Goal: Task Accomplishment & Management: Manage account settings

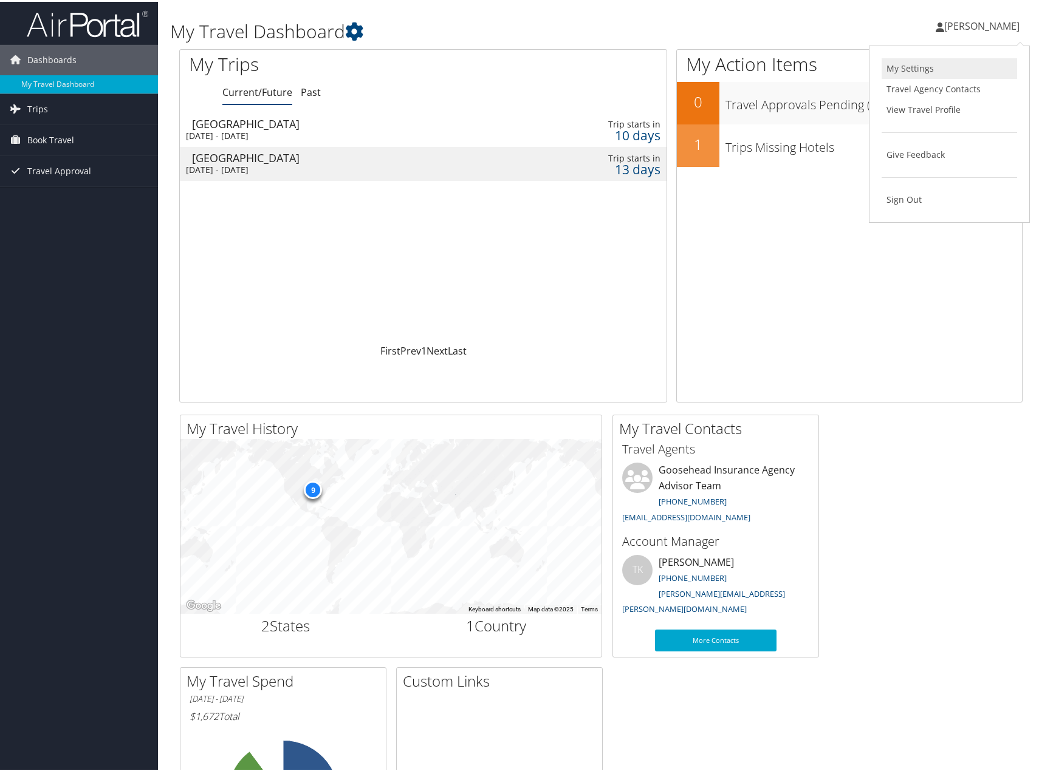
click at [914, 61] on link "My Settings" at bounding box center [948, 66] width 135 height 21
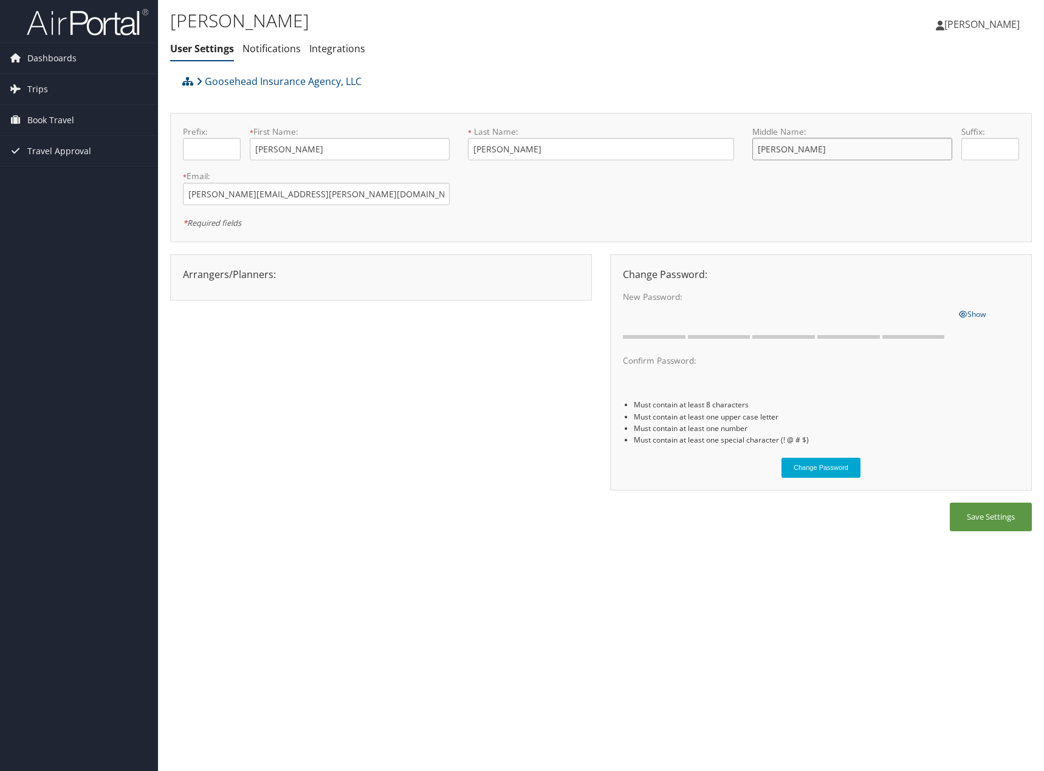
click at [795, 155] on input "Anne" at bounding box center [852, 149] width 200 height 22
type input "[PERSON_NAME]"
click at [1008, 519] on button "Save Settings" at bounding box center [990, 517] width 82 height 29
click at [261, 48] on link "Notifications" at bounding box center [271, 48] width 58 height 13
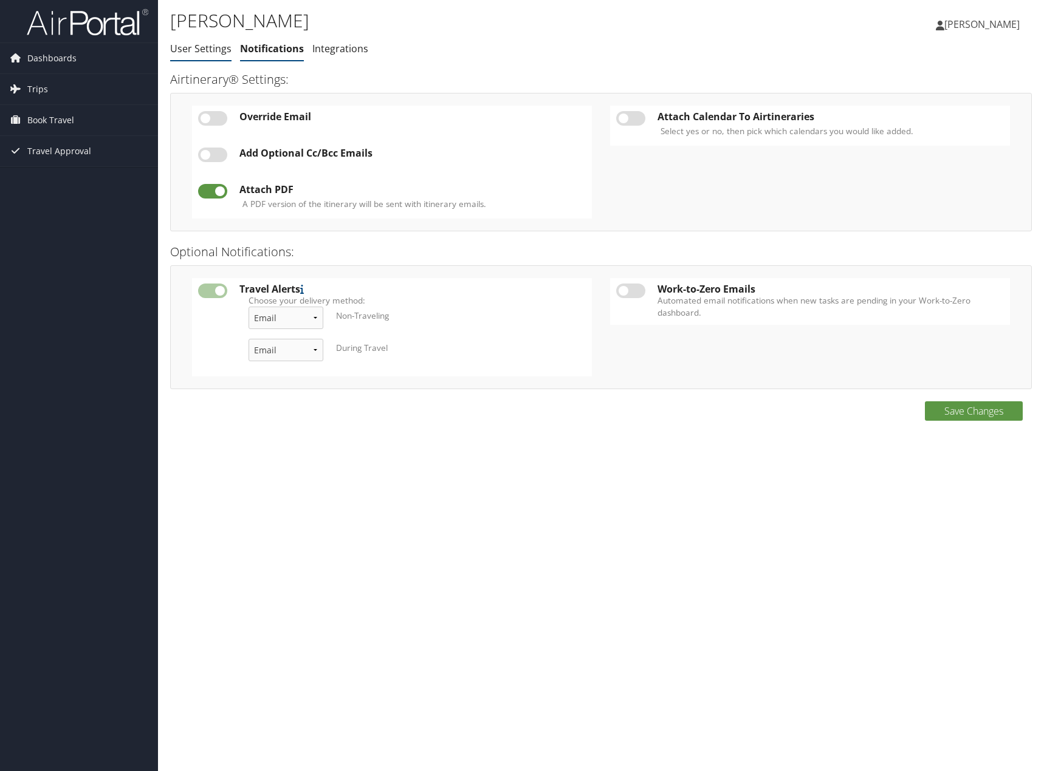
click at [205, 52] on link "User Settings" at bounding box center [200, 48] width 61 height 13
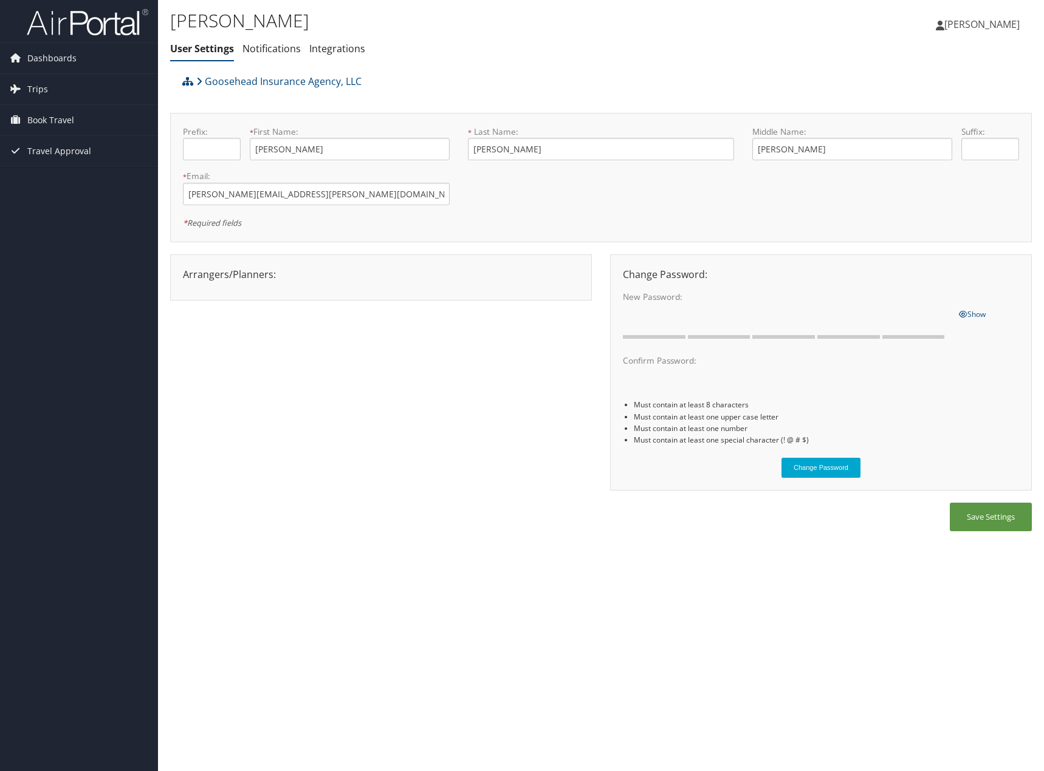
click at [979, 27] on span "Taylor Ruwitch" at bounding box center [981, 24] width 75 height 13
click at [932, 107] on link "View Travel Profile" at bounding box center [950, 108] width 135 height 21
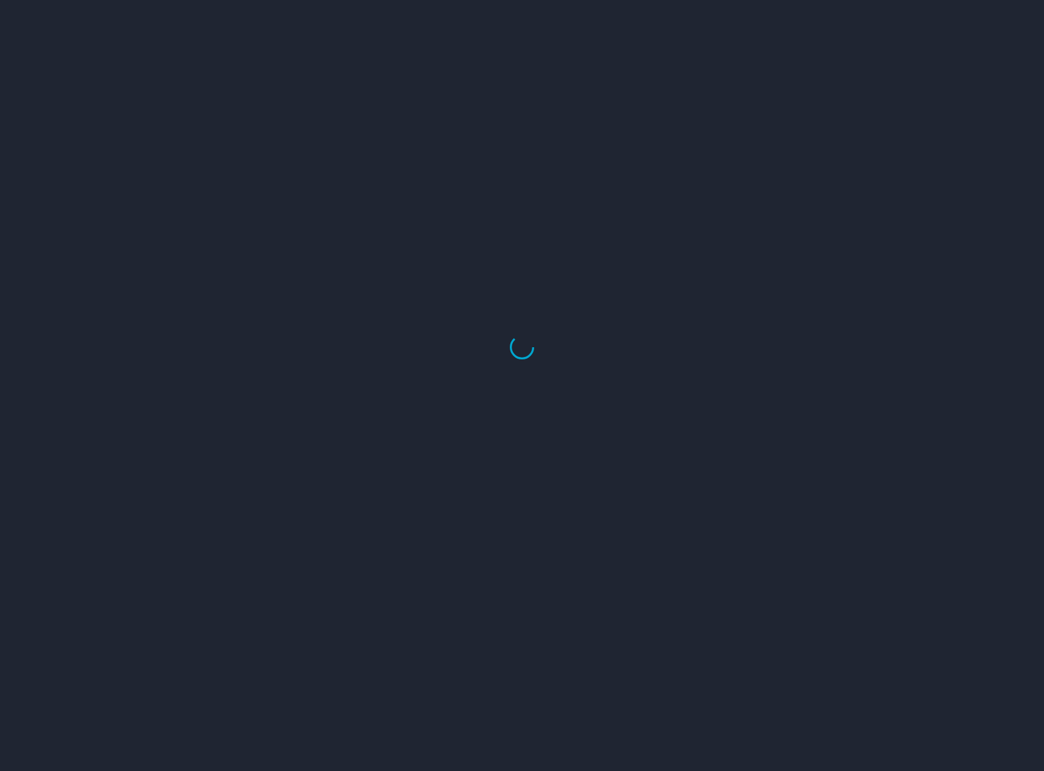
select select "US"
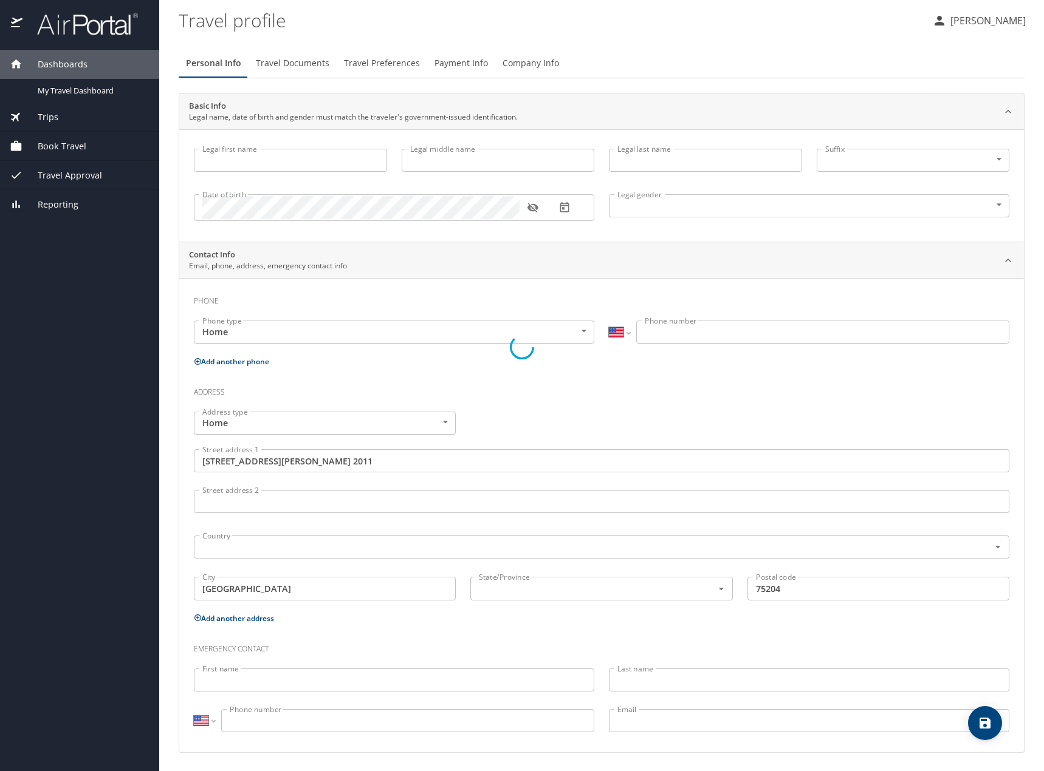
type input "Taylor"
type input "Anne"
type input "Ruwitch"
type input "Female"
type input "Tucker"
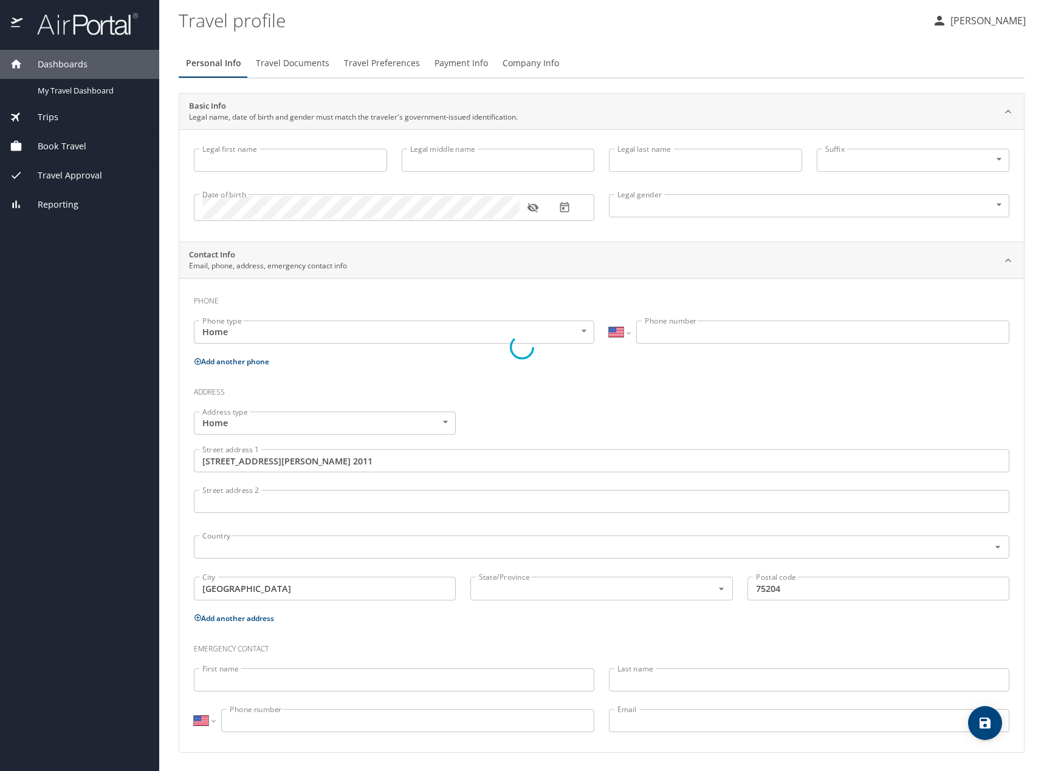
type input "Ruwitch"
type input "(314) 374-2322"
type input "United States of America"
type input "Texas"
select select "US"
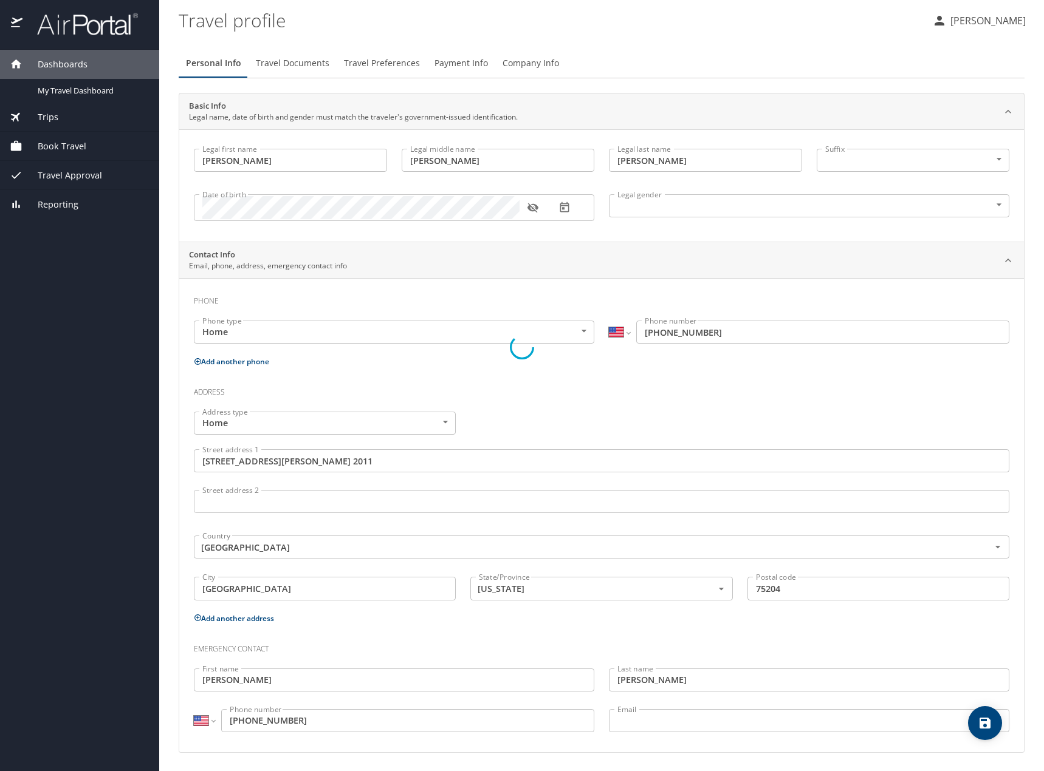
select select "US"
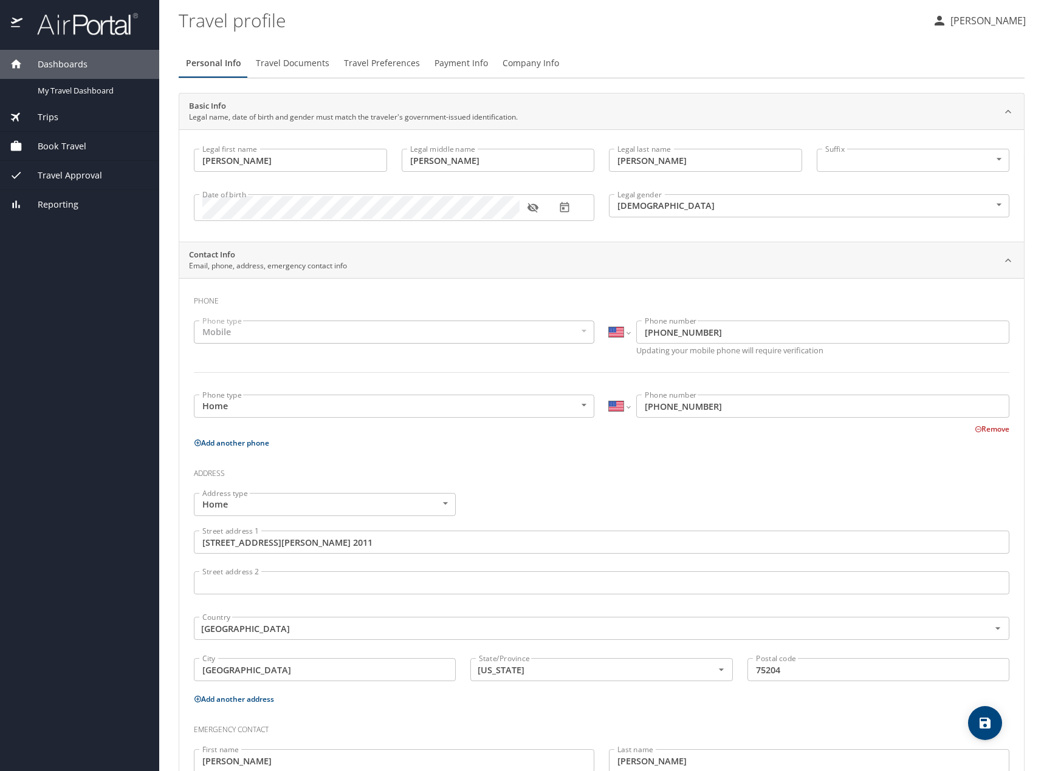
click at [432, 160] on input "Anne" at bounding box center [498, 160] width 193 height 23
click at [432, 159] on input "Anne" at bounding box center [498, 160] width 193 height 23
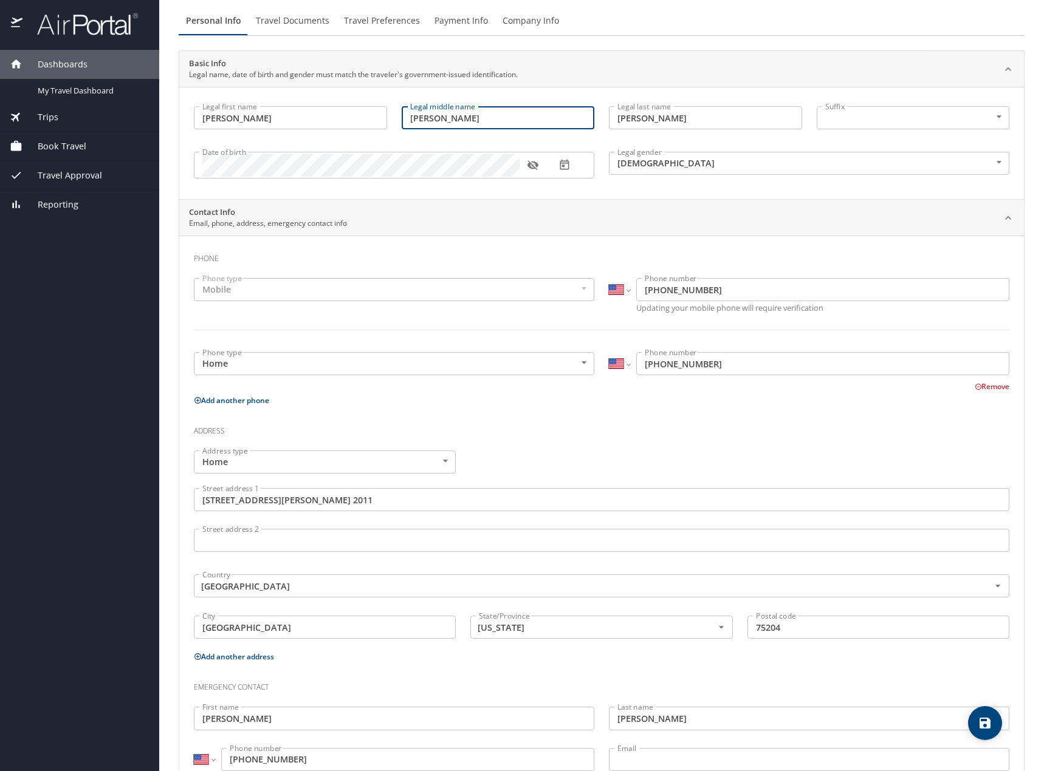
scroll to position [83, 0]
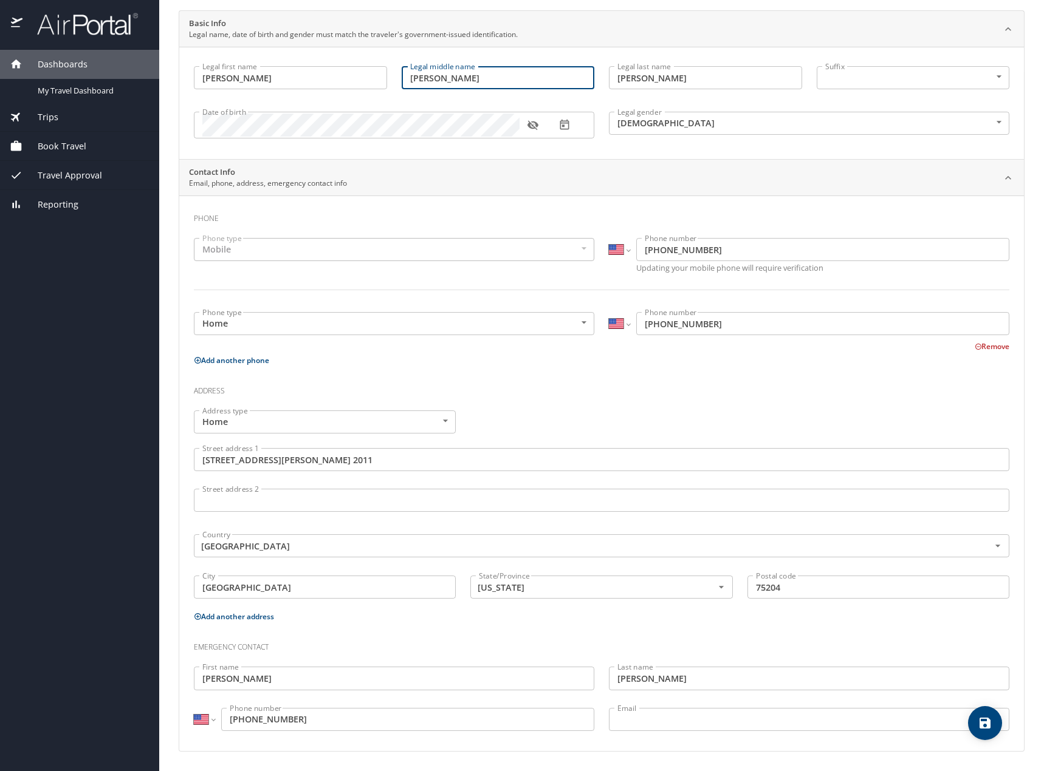
type input "Cribbin"
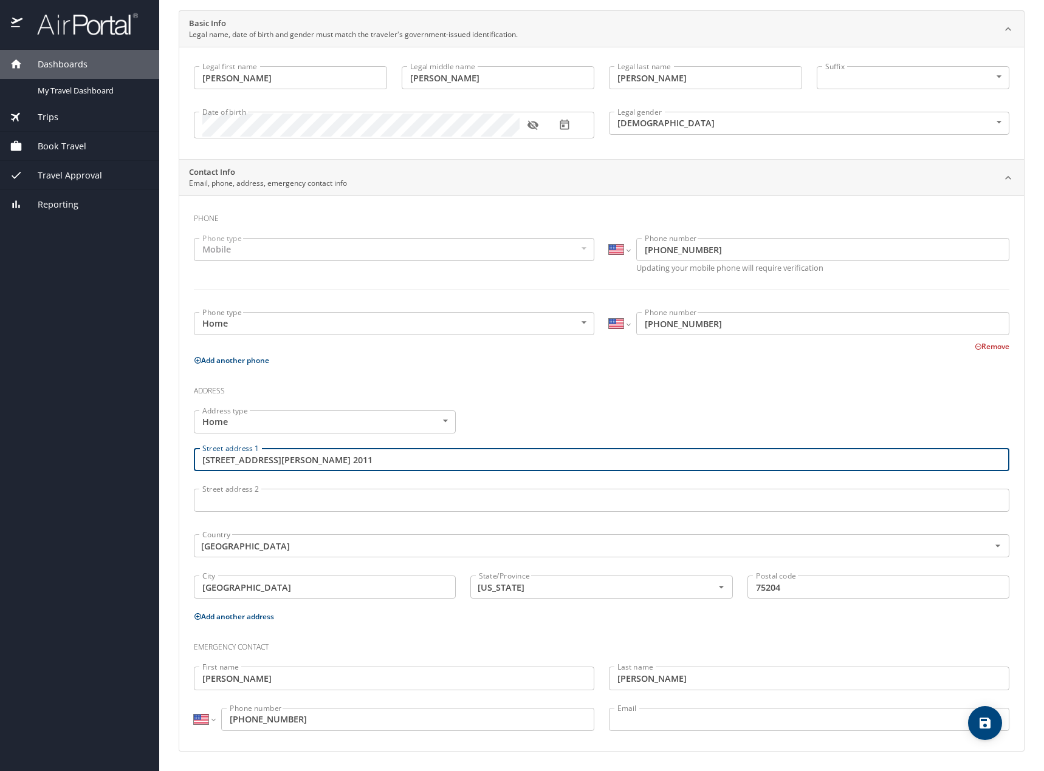
click at [363, 468] on input "2975 Blackburn St.Apt 2011" at bounding box center [601, 459] width 815 height 23
type input "9368 Sonora Ave"
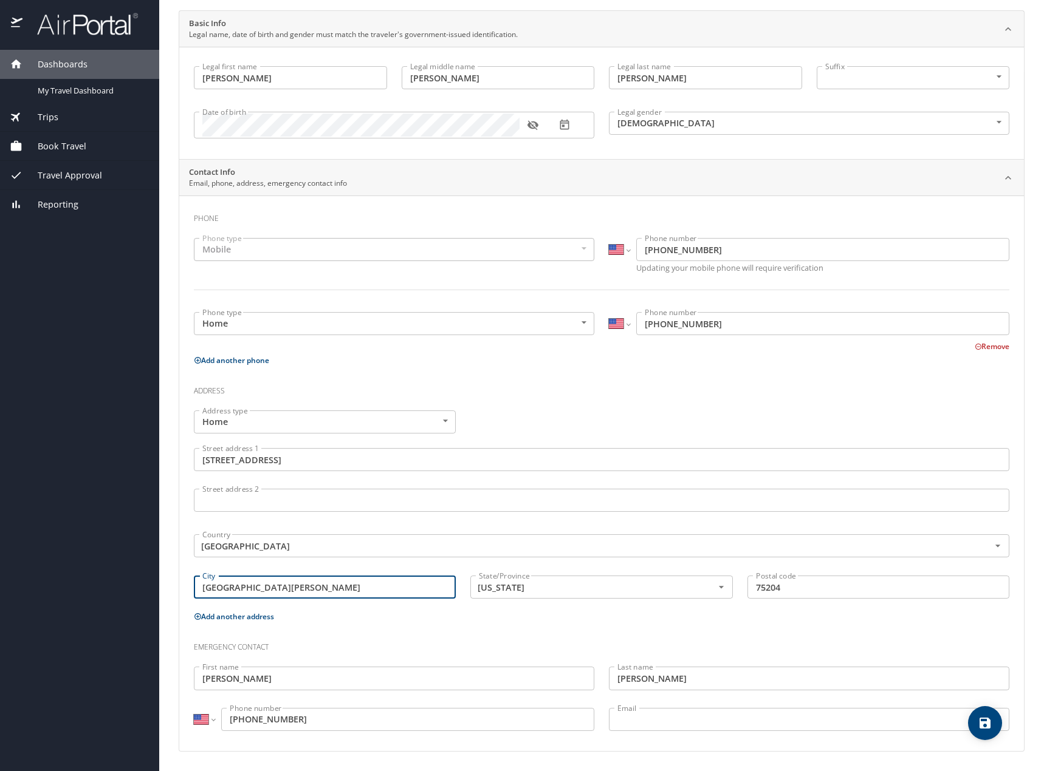
type input "St. Louis"
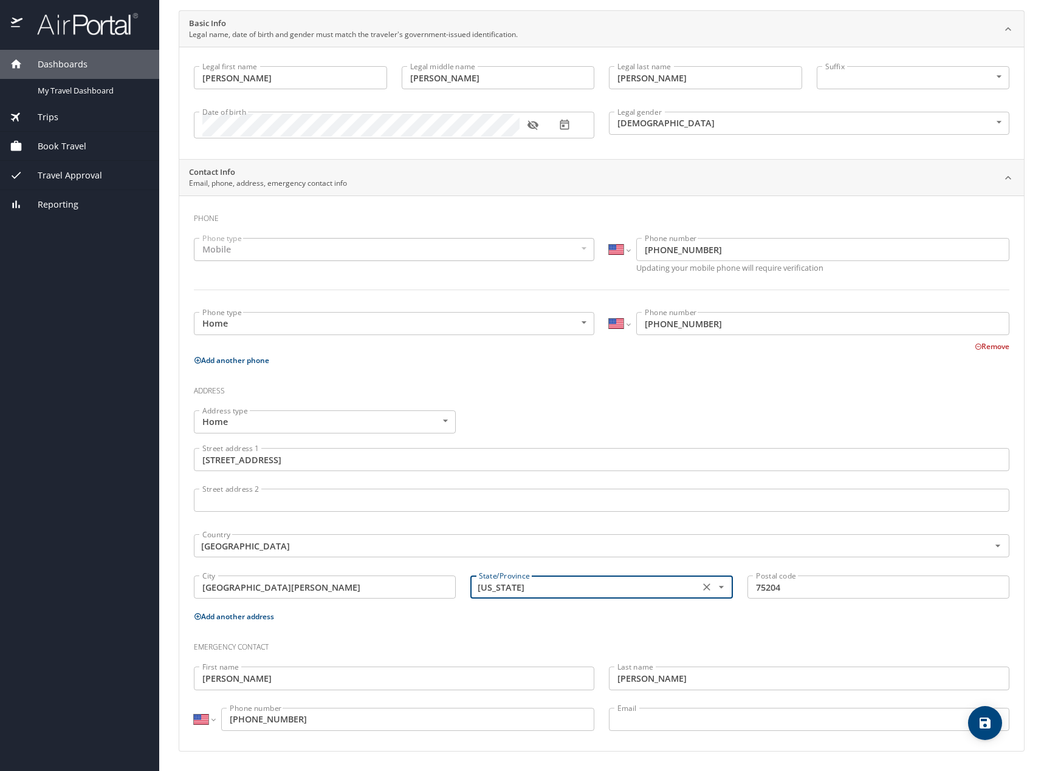
type input "Missouri"
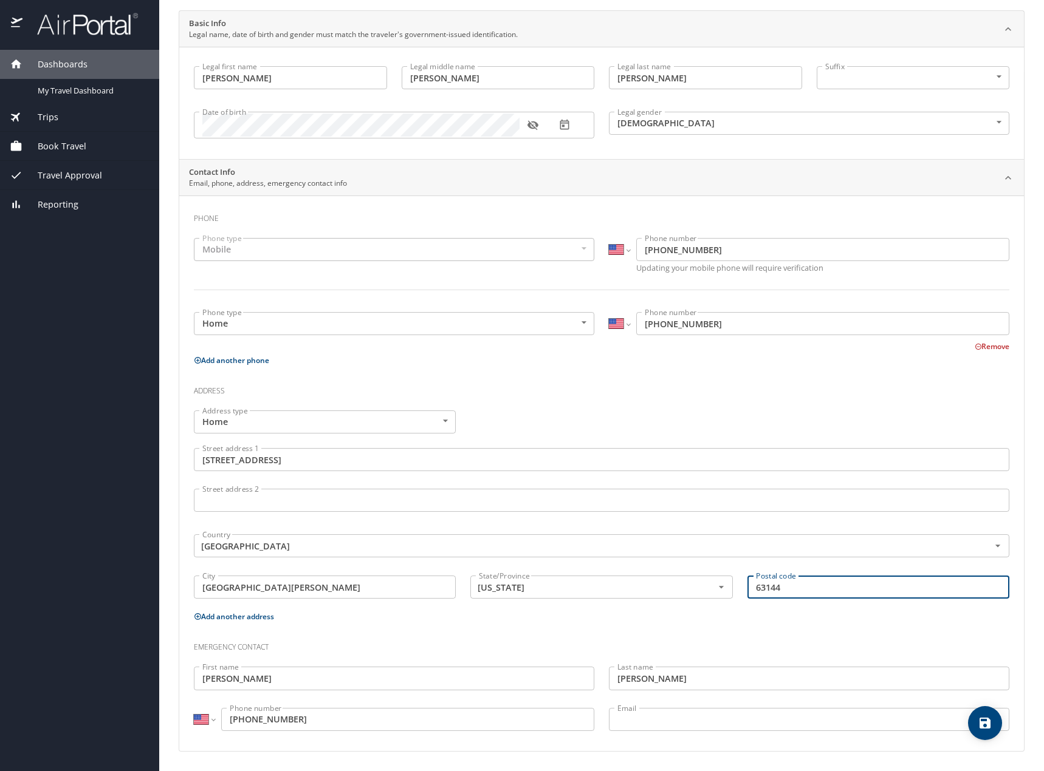
type input "63144"
click at [976, 725] on span "save" at bounding box center [985, 723] width 34 height 15
select select "US"
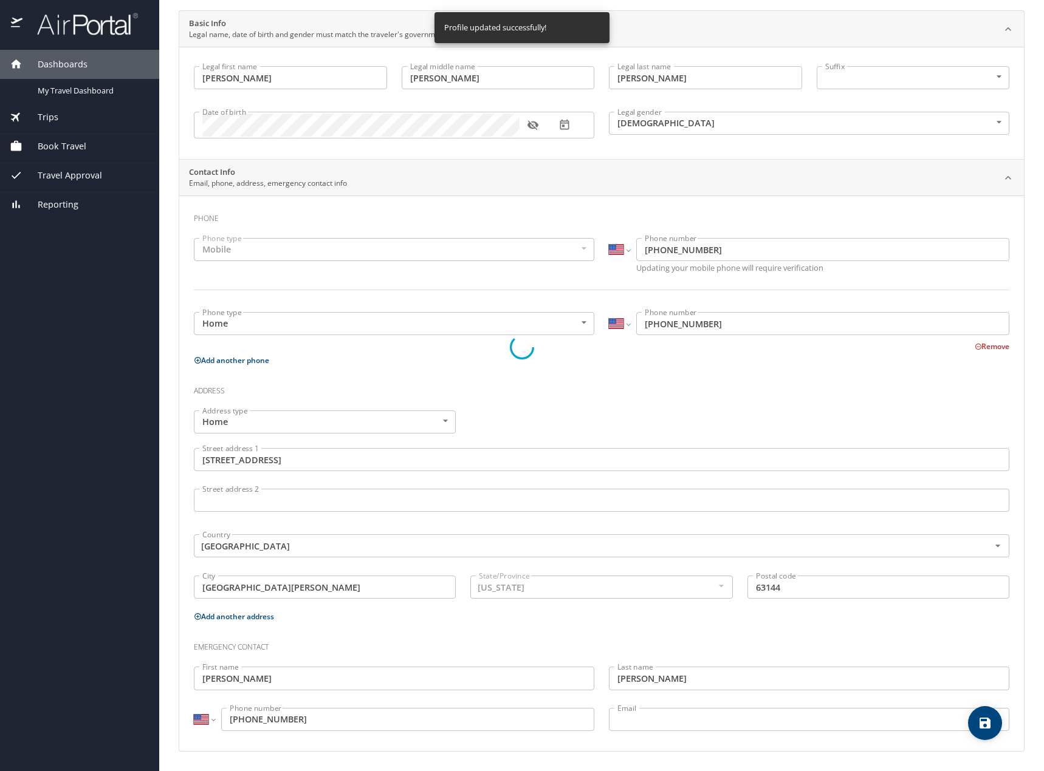
select select "US"
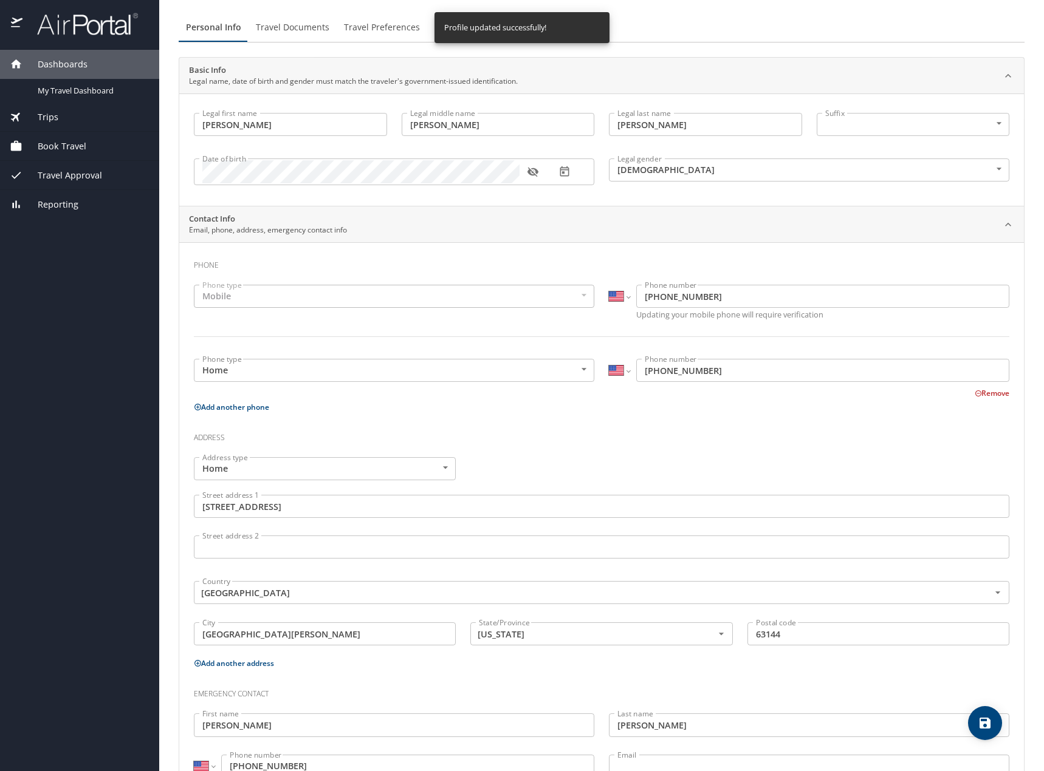
scroll to position [0, 0]
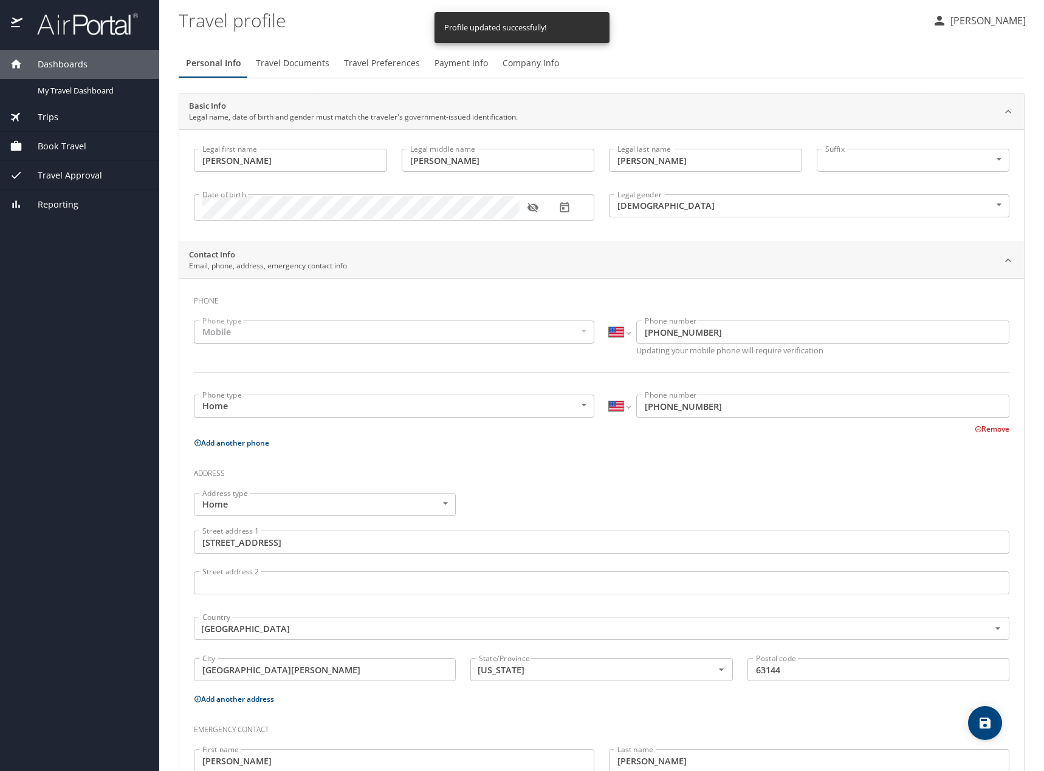
click at [296, 67] on span "Travel Documents" at bounding box center [293, 63] width 74 height 15
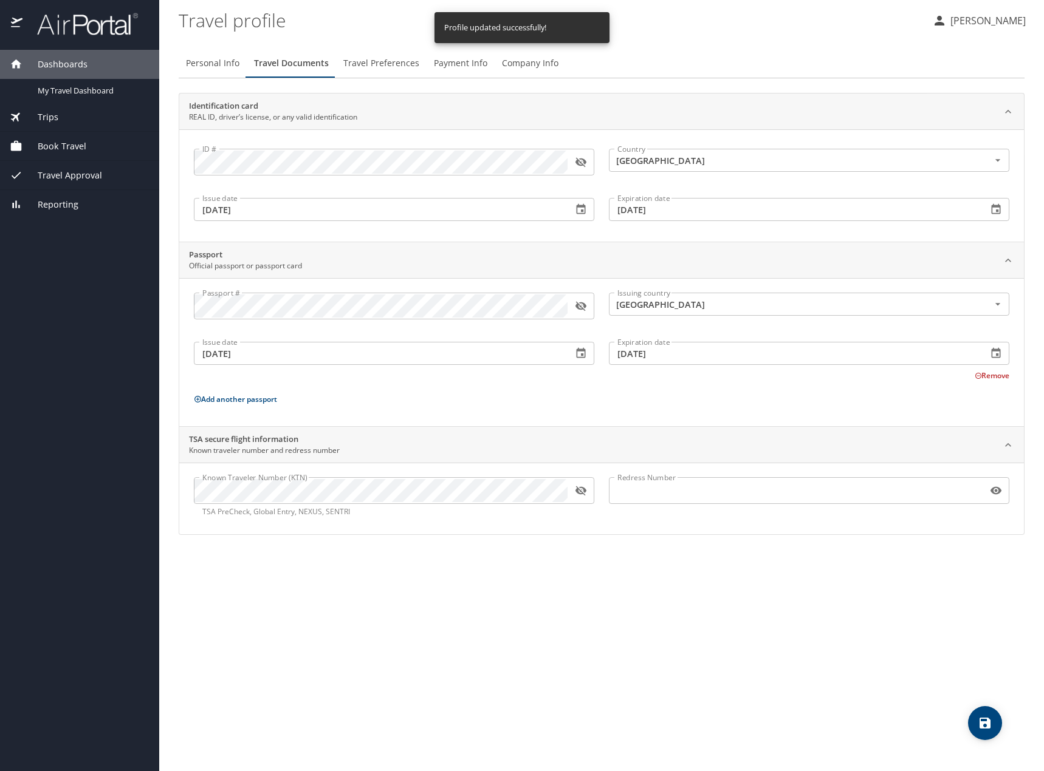
click at [581, 162] on icon "button" at bounding box center [581, 162] width 12 height 12
click at [578, 307] on icon "button" at bounding box center [581, 306] width 12 height 12
click at [580, 496] on icon "button" at bounding box center [581, 491] width 12 height 12
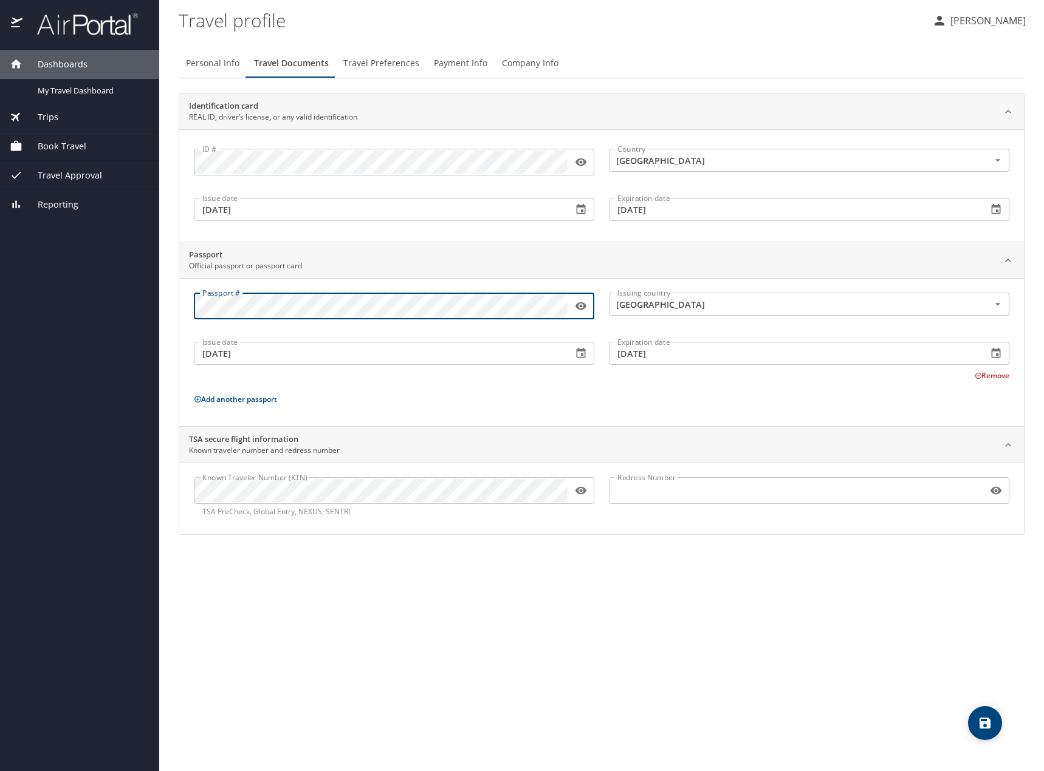
click at [412, 277] on div "Passport Official passport or passport card" at bounding box center [601, 260] width 844 height 36
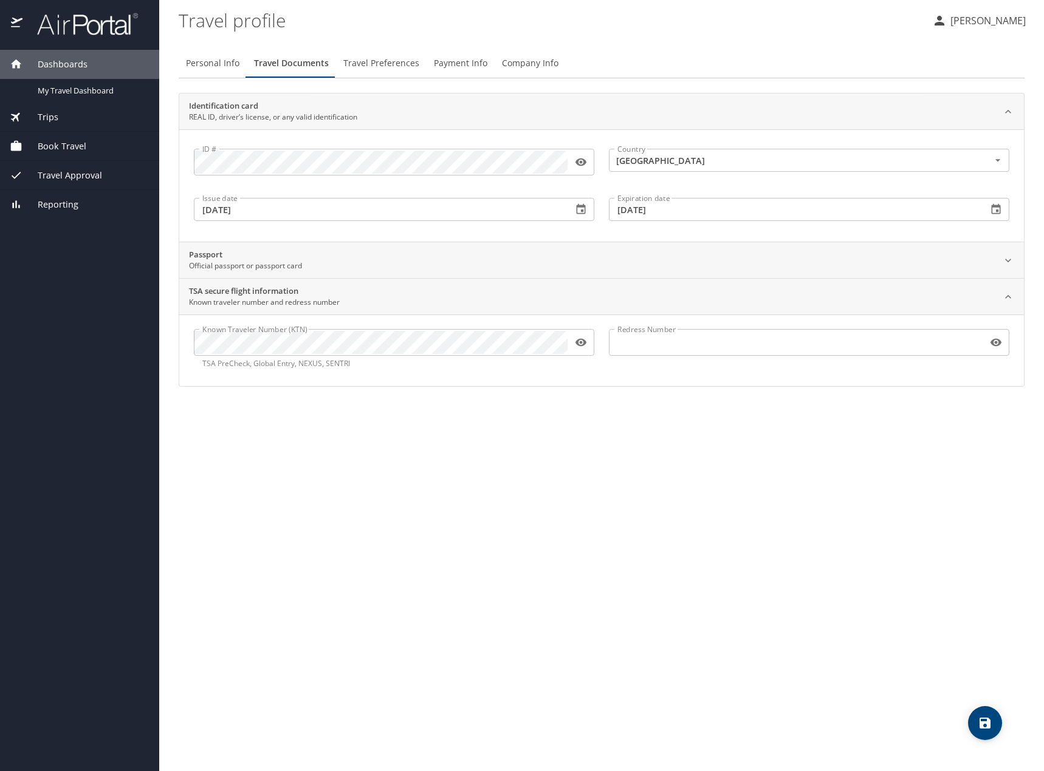
click at [375, 265] on div "Passport Official passport or passport card" at bounding box center [592, 260] width 806 height 23
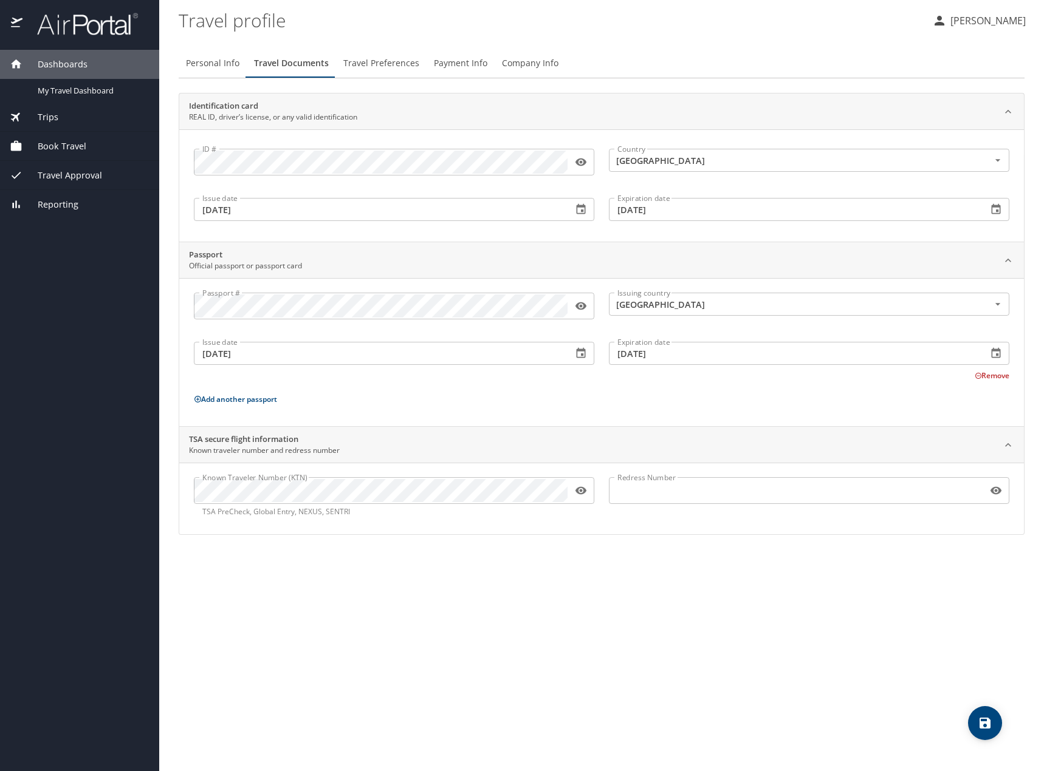
click at [266, 357] on input "10/19/2021" at bounding box center [378, 353] width 369 height 23
type input "09/05/2025"
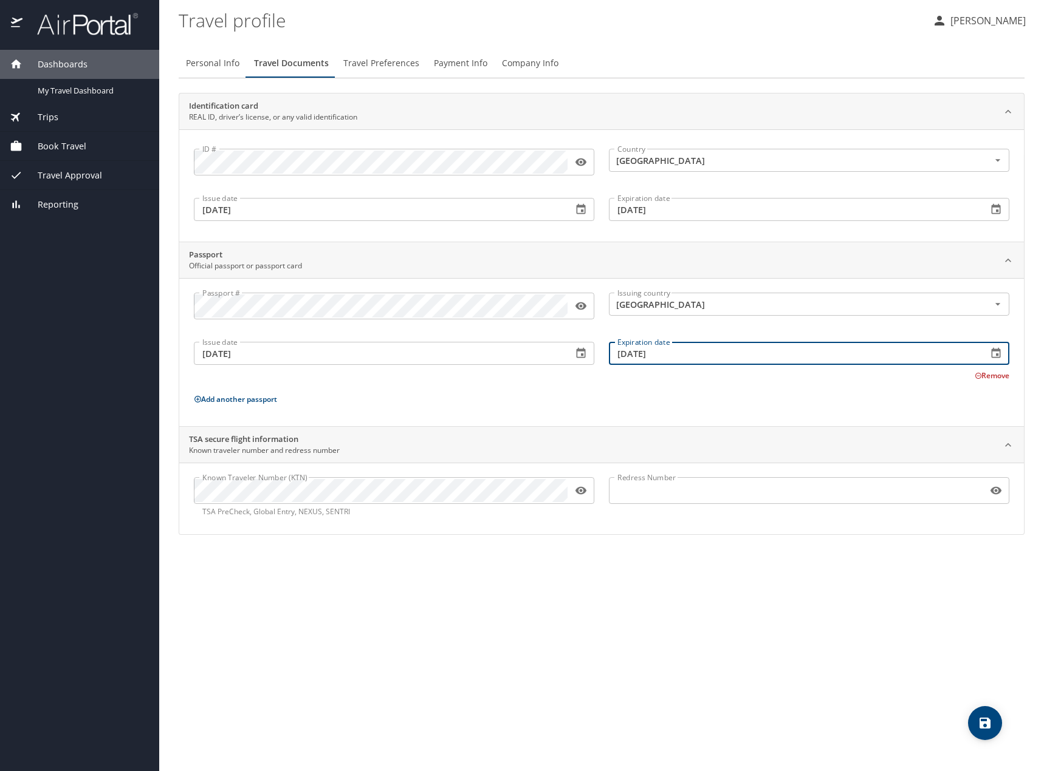
click at [689, 360] on input "10/18/2031" at bounding box center [793, 353] width 369 height 23
click at [687, 360] on input "10/18/2031" at bounding box center [793, 353] width 369 height 23
click at [686, 358] on input "10/18/2031" at bounding box center [793, 353] width 369 height 23
type input "09/04/2035"
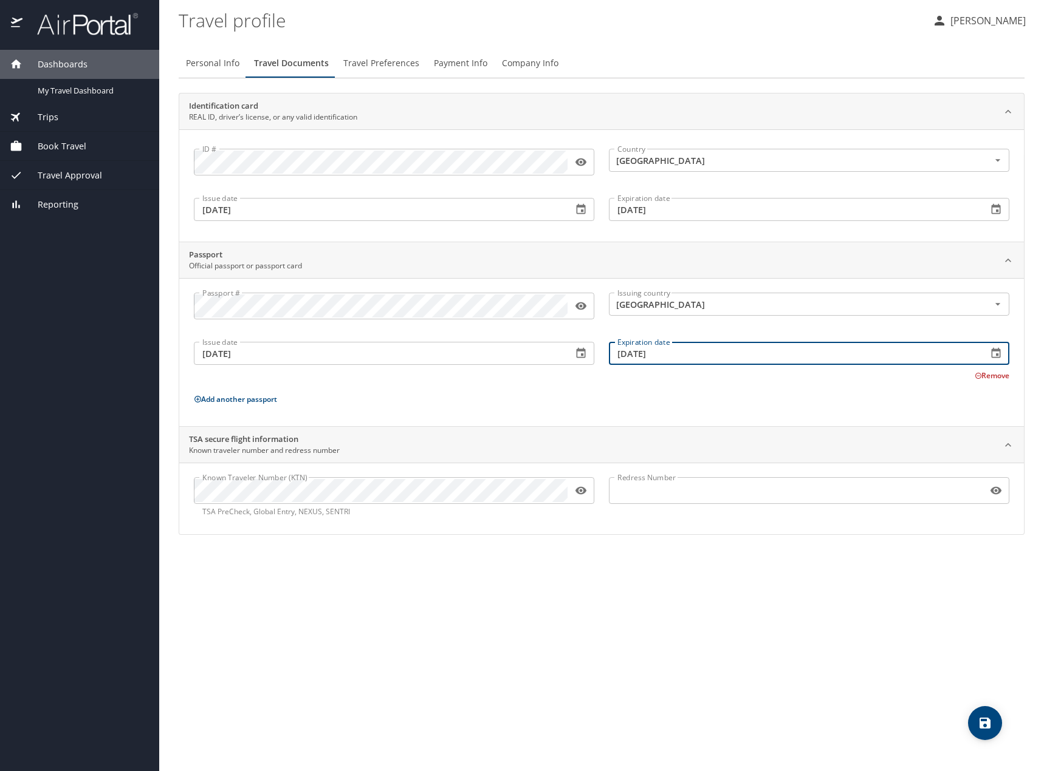
click at [990, 727] on icon "save" at bounding box center [984, 723] width 11 height 11
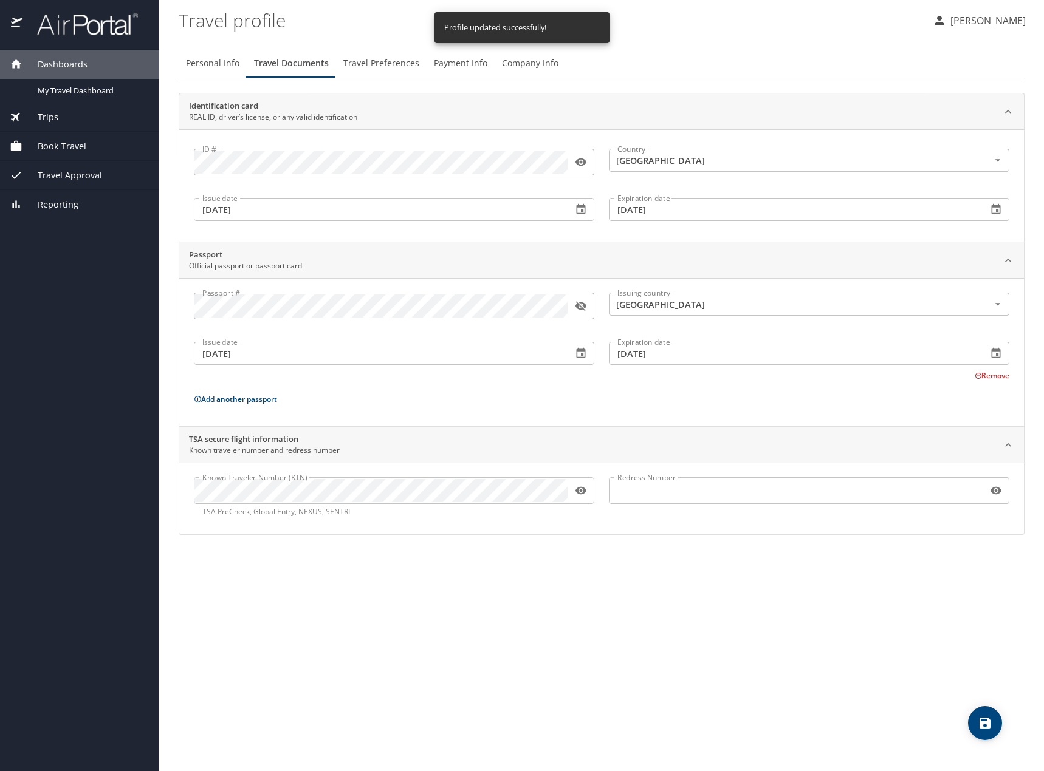
click at [73, 142] on span "Book Travel" at bounding box center [54, 146] width 64 height 13
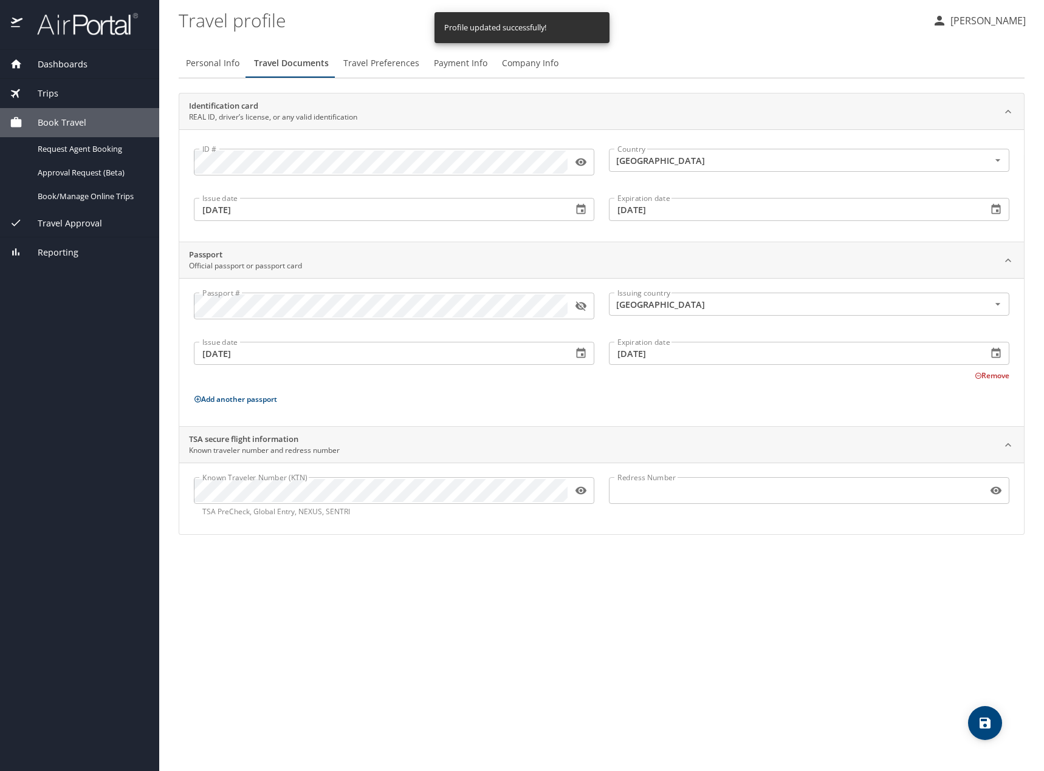
click at [61, 101] on div "Trips" at bounding box center [79, 93] width 159 height 29
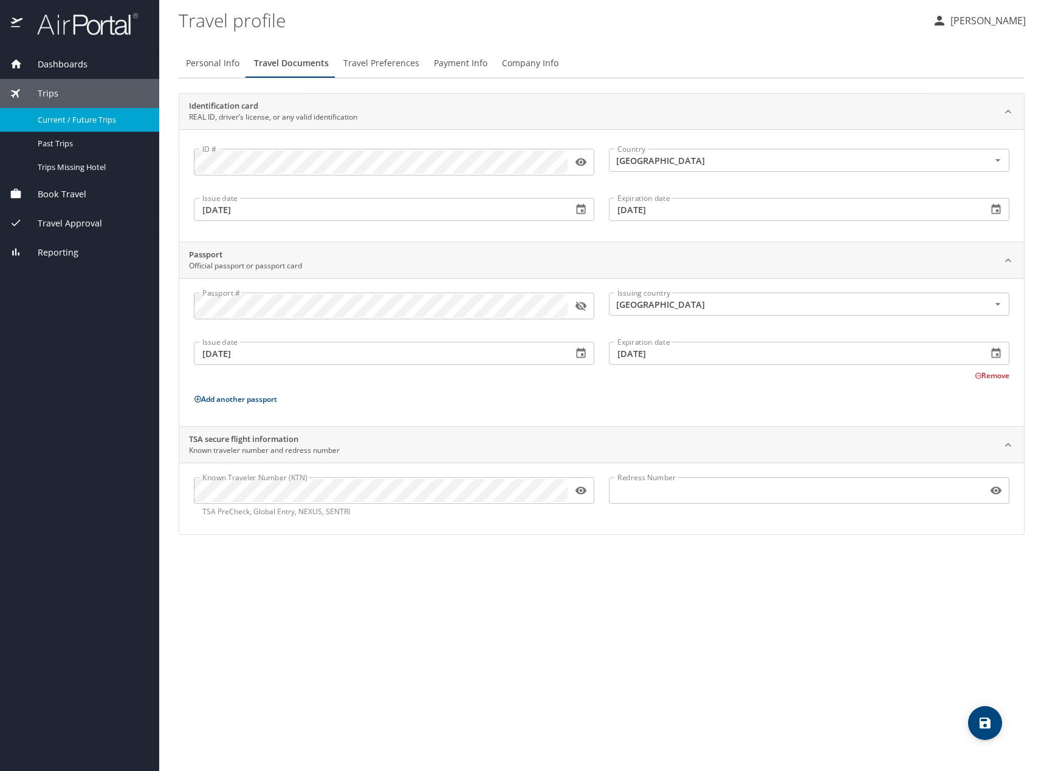
click at [100, 122] on span "Current / Future Trips" at bounding box center [91, 120] width 107 height 12
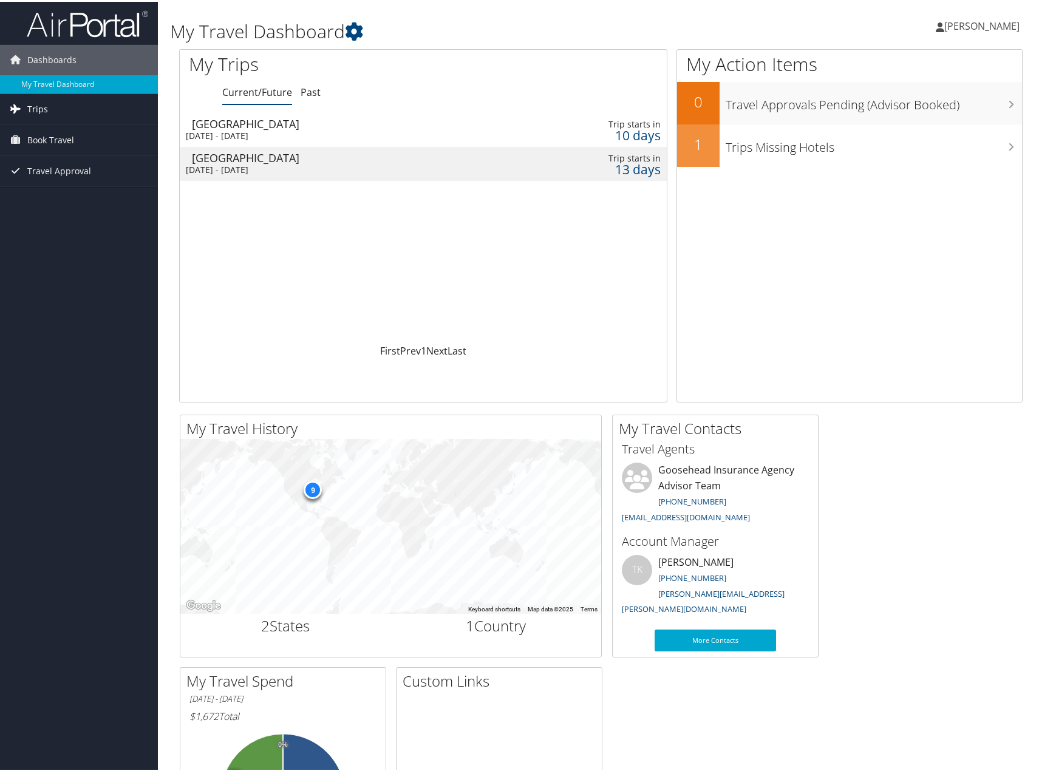
click at [58, 106] on link "Trips" at bounding box center [79, 107] width 158 height 30
click at [263, 160] on div "St Louis" at bounding box center [347, 156] width 311 height 11
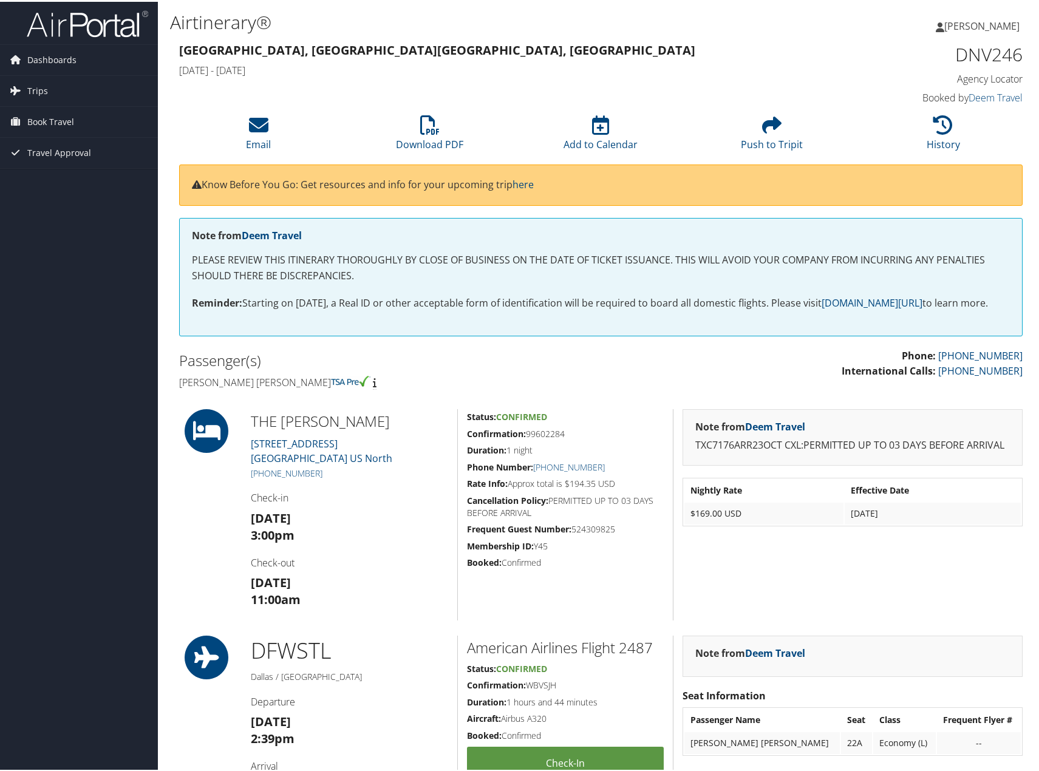
click at [985, 16] on link "[PERSON_NAME]" at bounding box center [984, 24] width 96 height 36
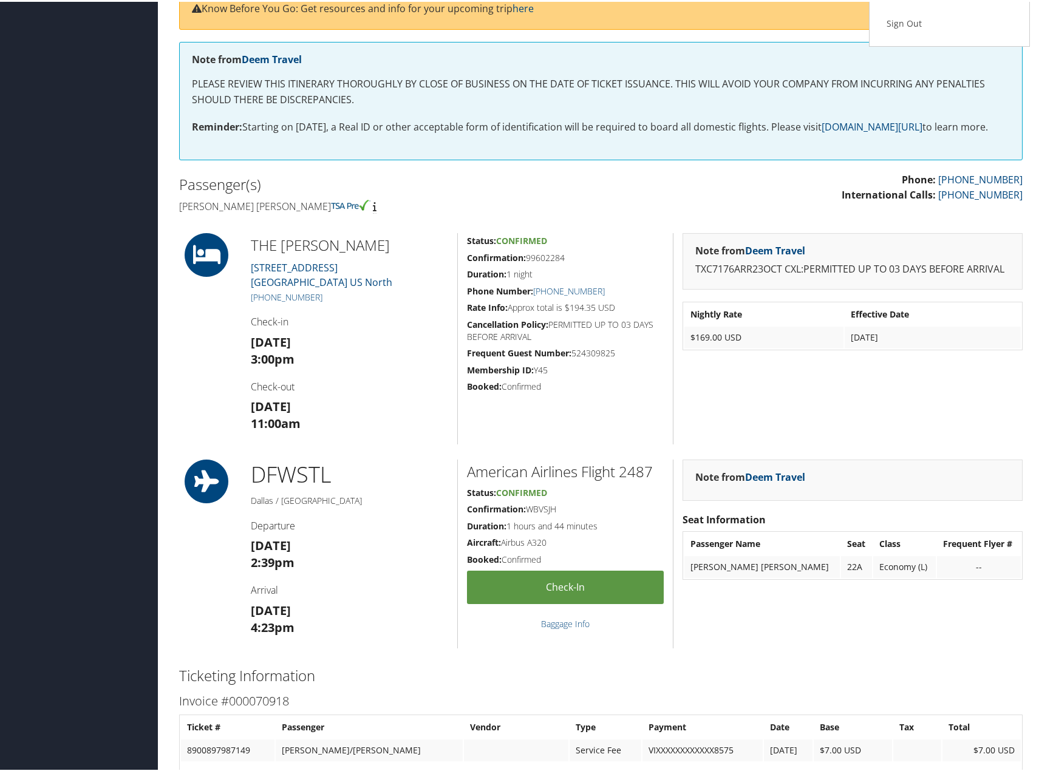
scroll to position [182, 0]
